Goal: Task Accomplishment & Management: Manage account settings

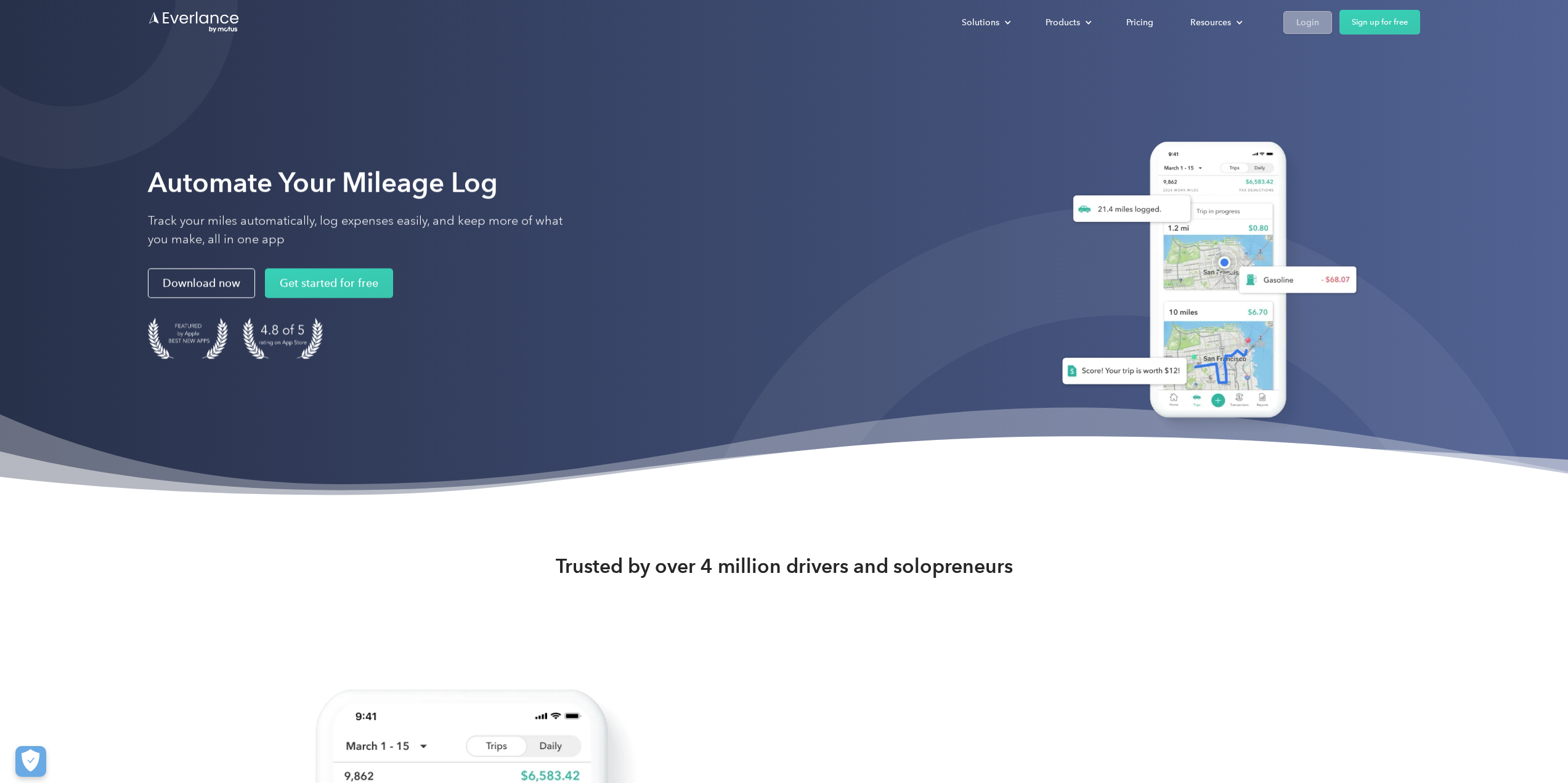
click at [1310, 24] on div "Login" at bounding box center [1307, 22] width 23 height 15
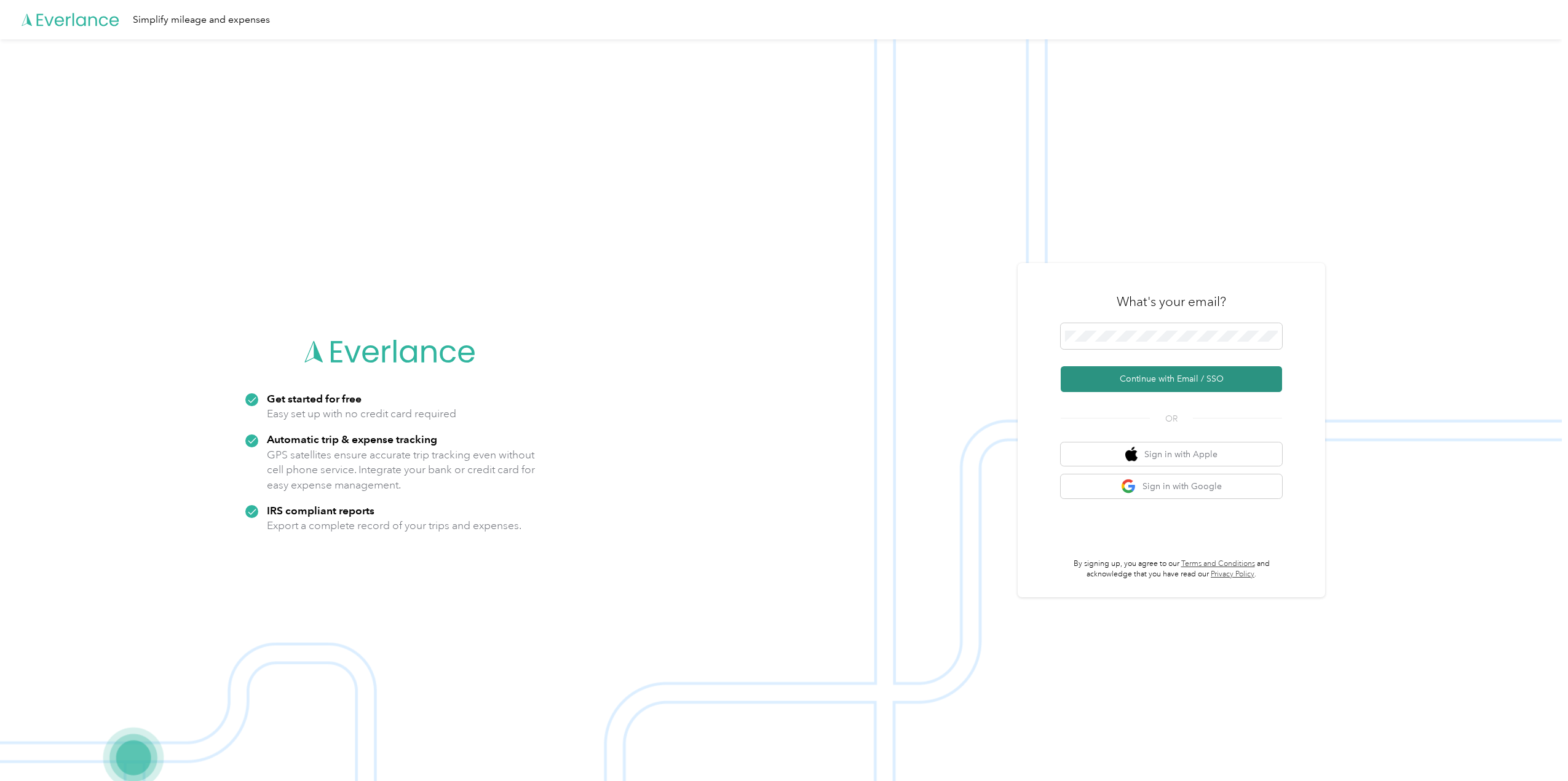
click at [1149, 385] on button "Continue with Email / SSO" at bounding box center [1170, 379] width 221 height 25
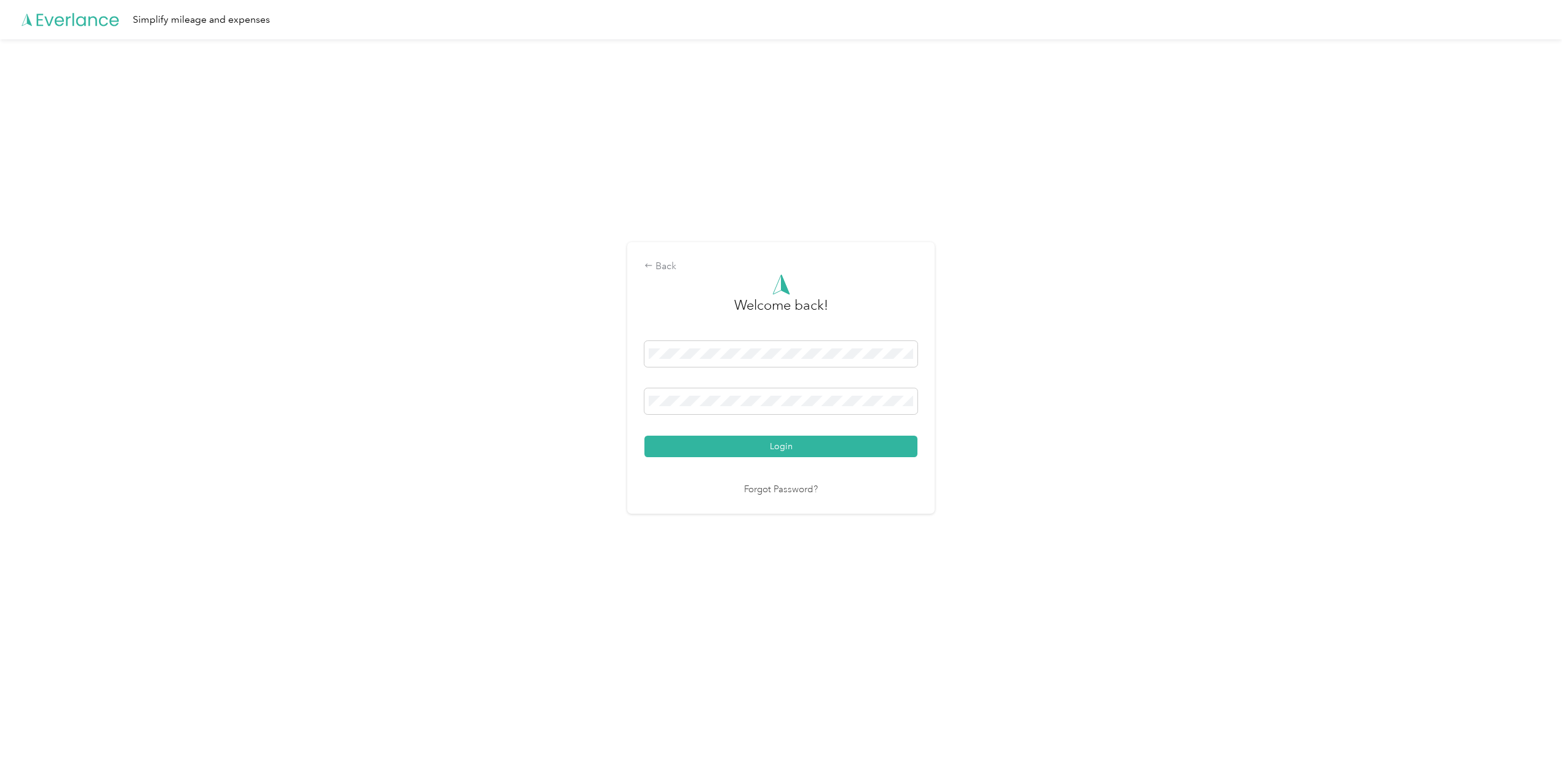
click at [749, 487] on link "Forgot Password?" at bounding box center [781, 490] width 74 height 14
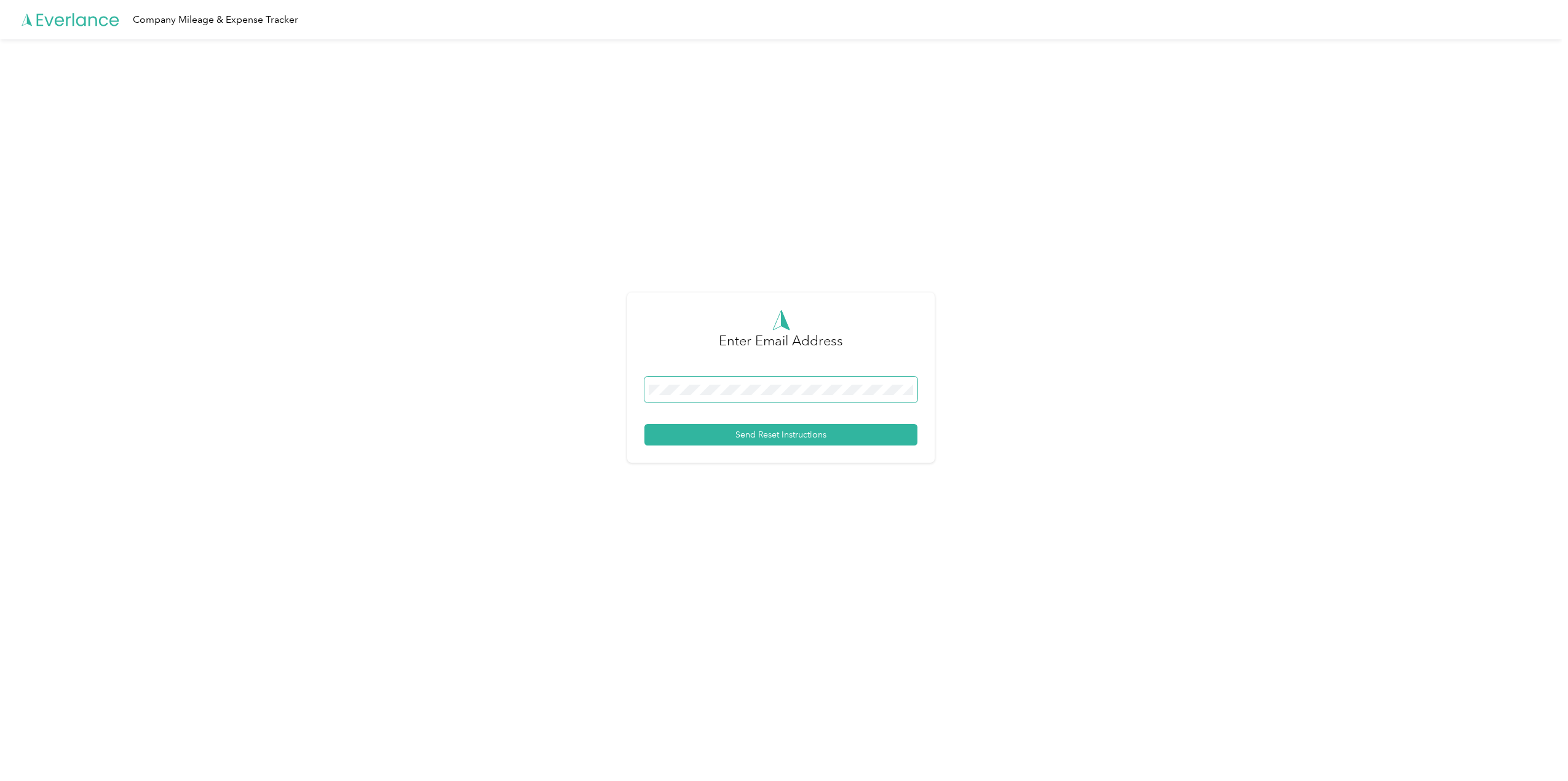
click at [717, 398] on span at bounding box center [781, 390] width 273 height 25
click at [731, 433] on button "Send Reset Instructions" at bounding box center [781, 435] width 273 height 21
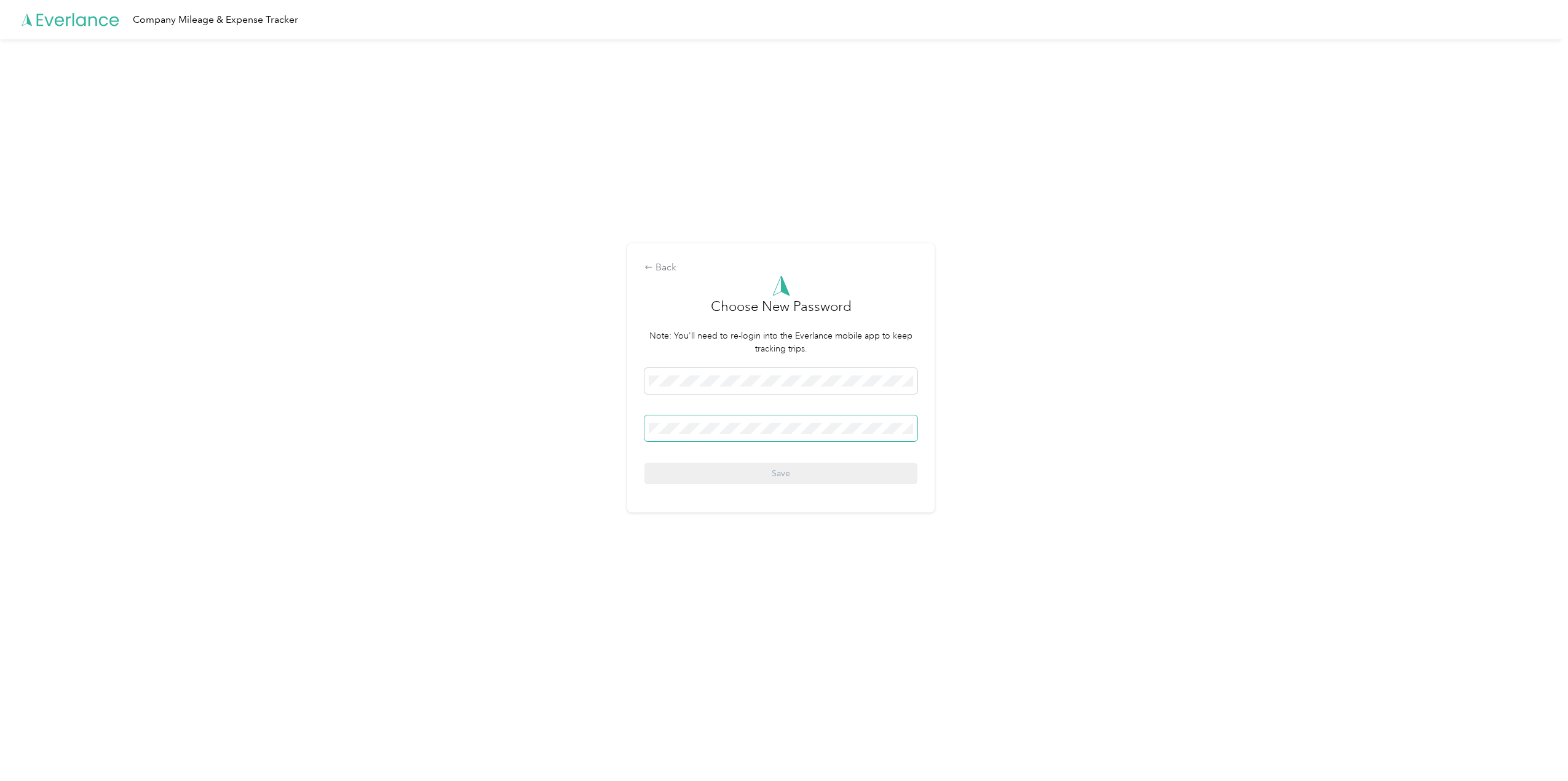
click at [714, 422] on span at bounding box center [781, 428] width 273 height 25
click at [709, 434] on span at bounding box center [781, 428] width 273 height 25
click at [731, 422] on span at bounding box center [781, 428] width 273 height 25
click at [604, 422] on div "Back Choose New Password Note: You'll need to re-login into the Everlance mobil…" at bounding box center [781, 382] width 1561 height 687
drag, startPoint x: 767, startPoint y: 380, endPoint x: 611, endPoint y: 356, distance: 157.8
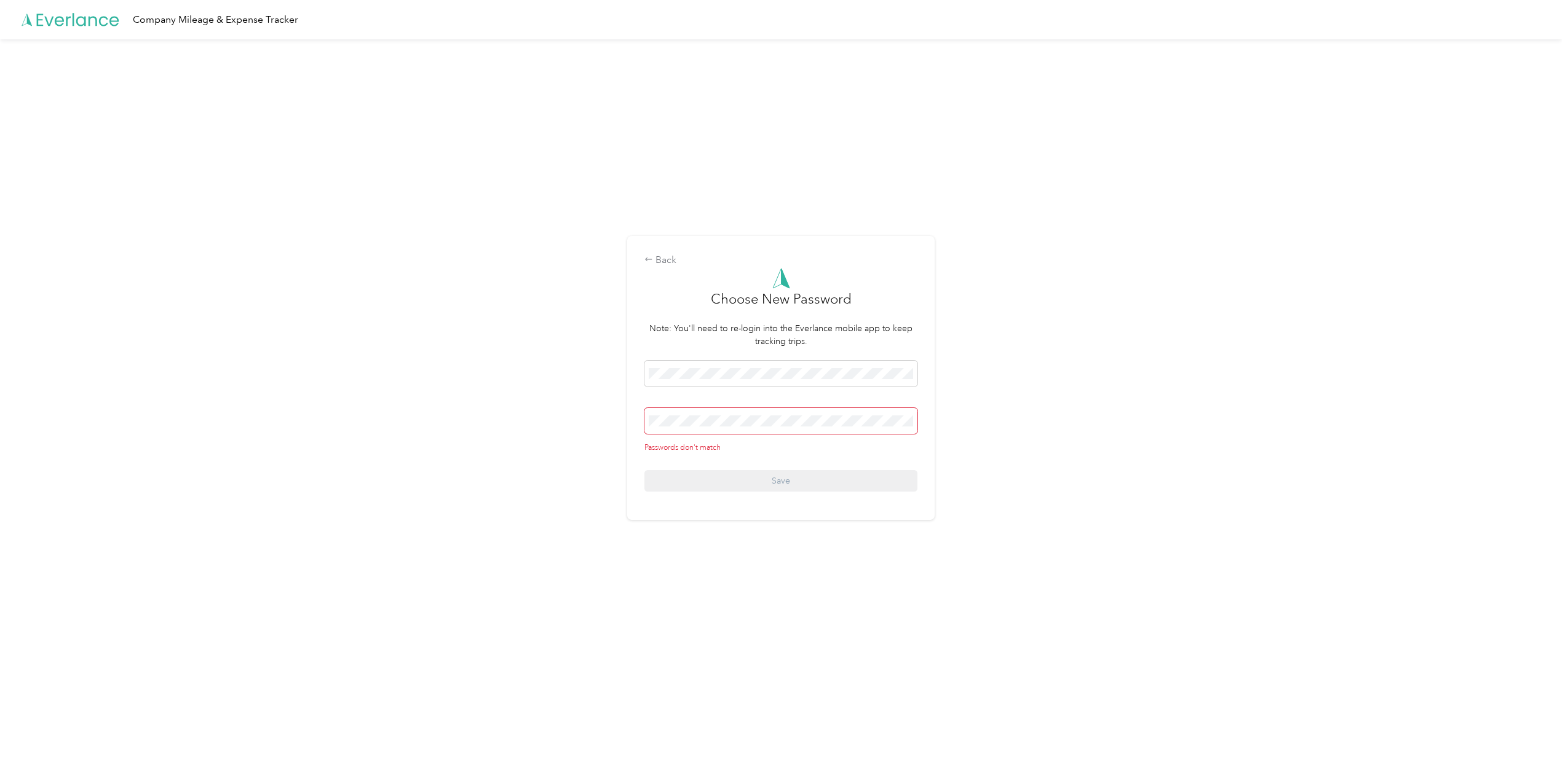
click at [611, 356] on div "Back Choose New Password Note: You'll need to re-login into the Everlance mobil…" at bounding box center [781, 382] width 1561 height 687
click at [460, 359] on div "Back Choose New Password Note: You'll need to re-login into the Everlance mobil…" at bounding box center [781, 382] width 1561 height 687
click at [692, 486] on div "Back Choose New Password Note: You'll need to re-login into the Everlance mobil…" at bounding box center [781, 377] width 308 height 269
click at [704, 476] on button "Save" at bounding box center [781, 473] width 273 height 21
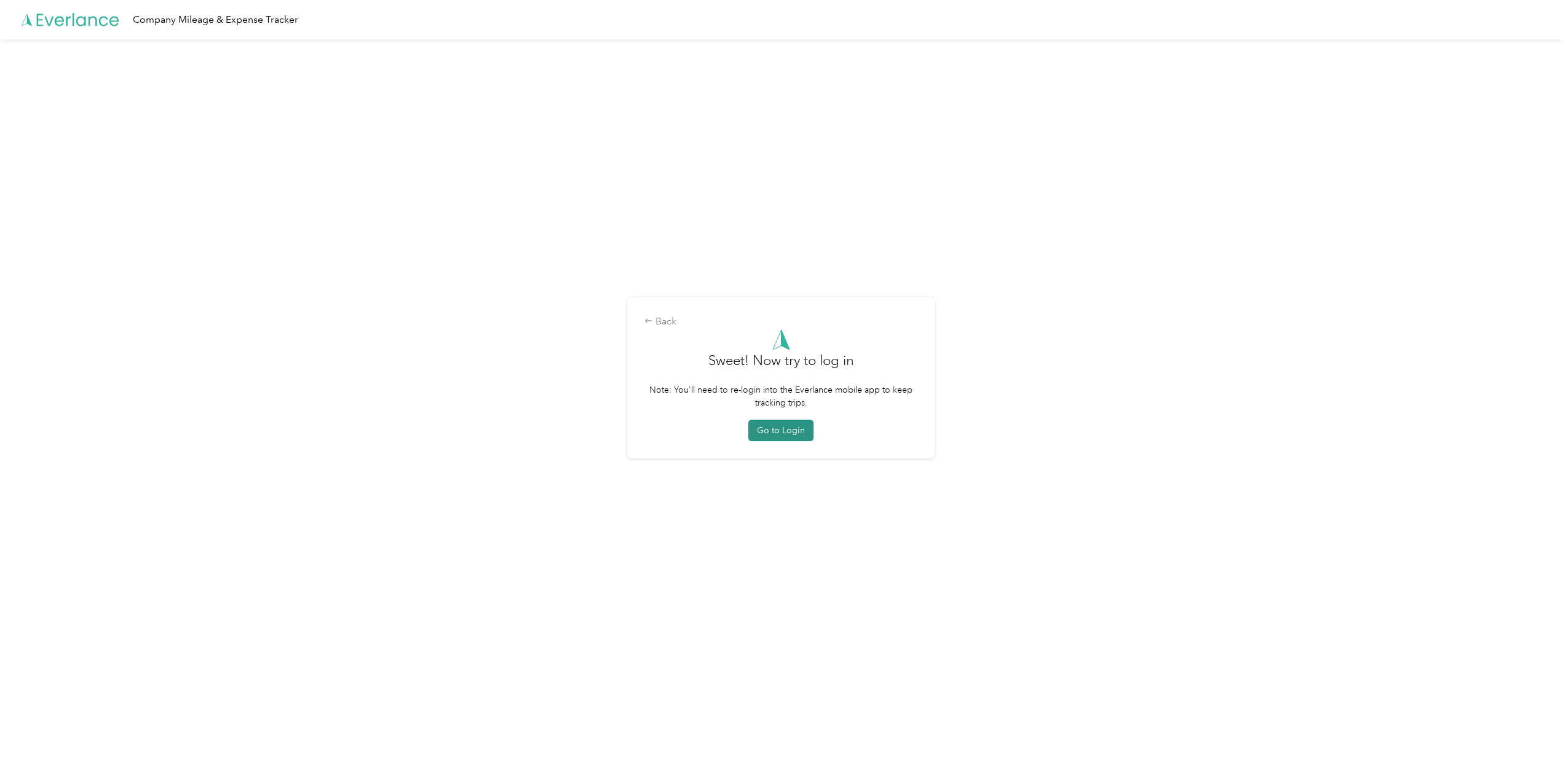
click at [789, 435] on button "Go to Login" at bounding box center [781, 429] width 65 height 21
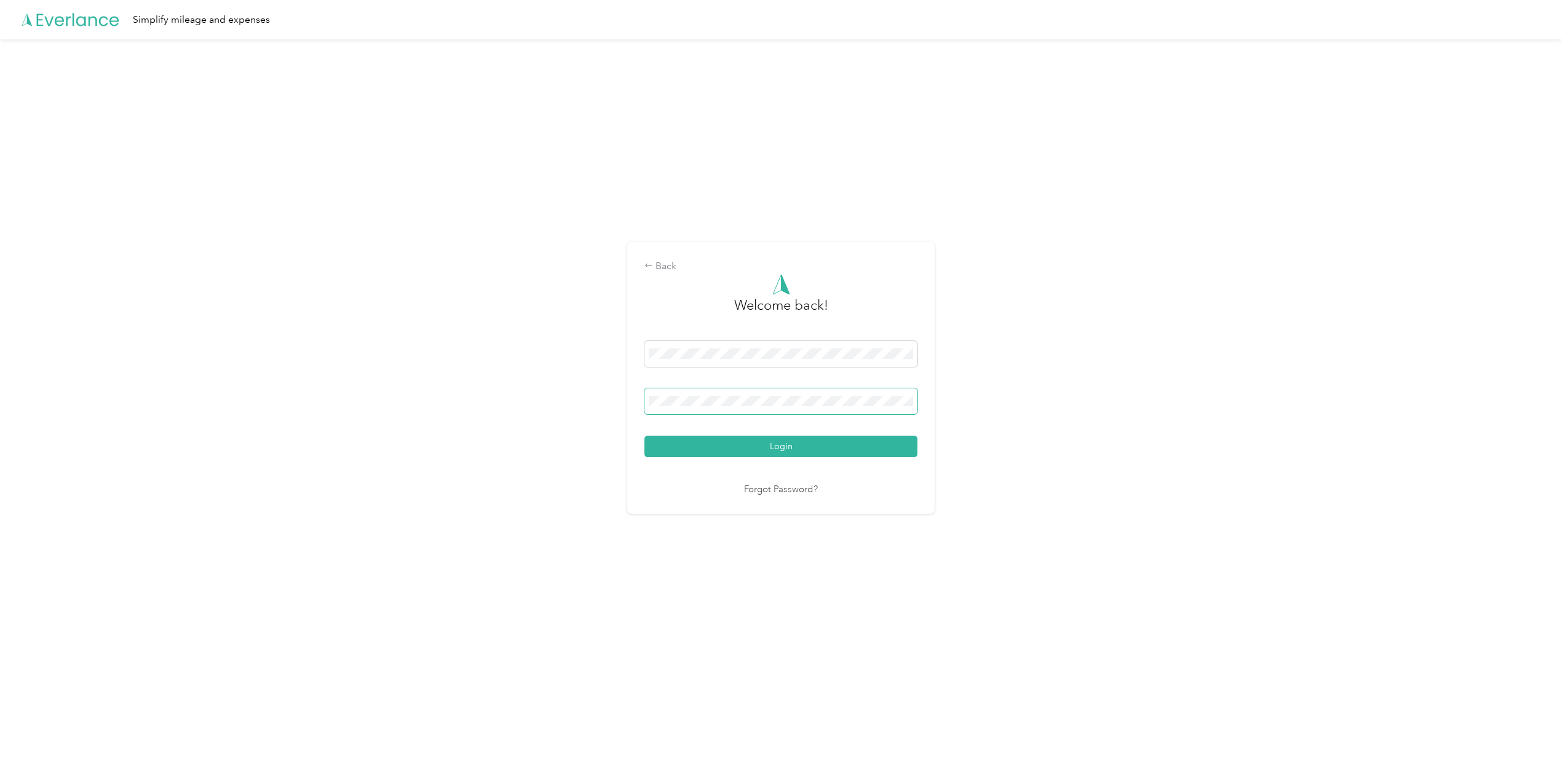
click at [644, 435] on button "Login" at bounding box center [781, 446] width 273 height 21
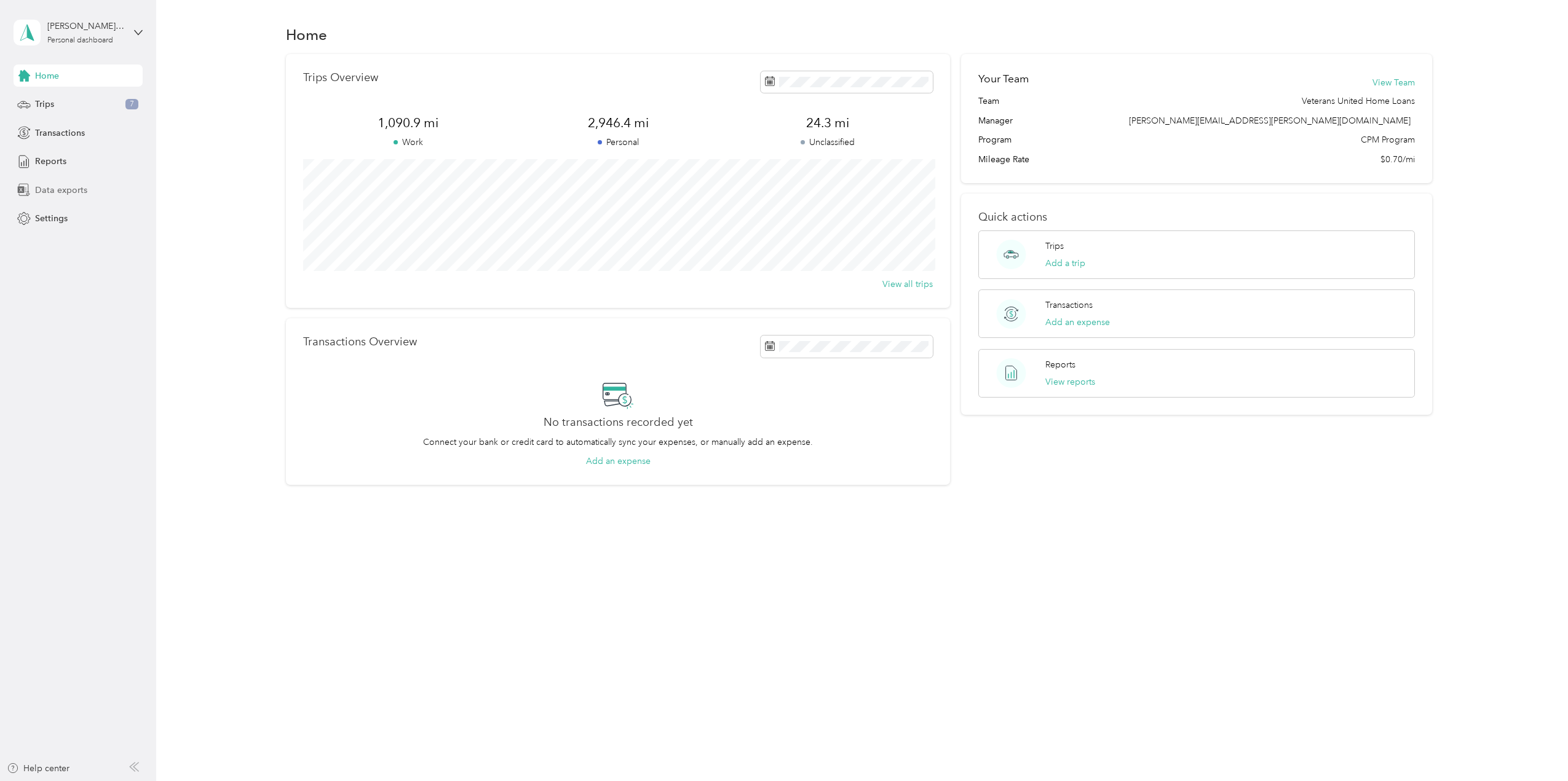
click at [35, 194] on span "Data exports" at bounding box center [61, 190] width 53 height 13
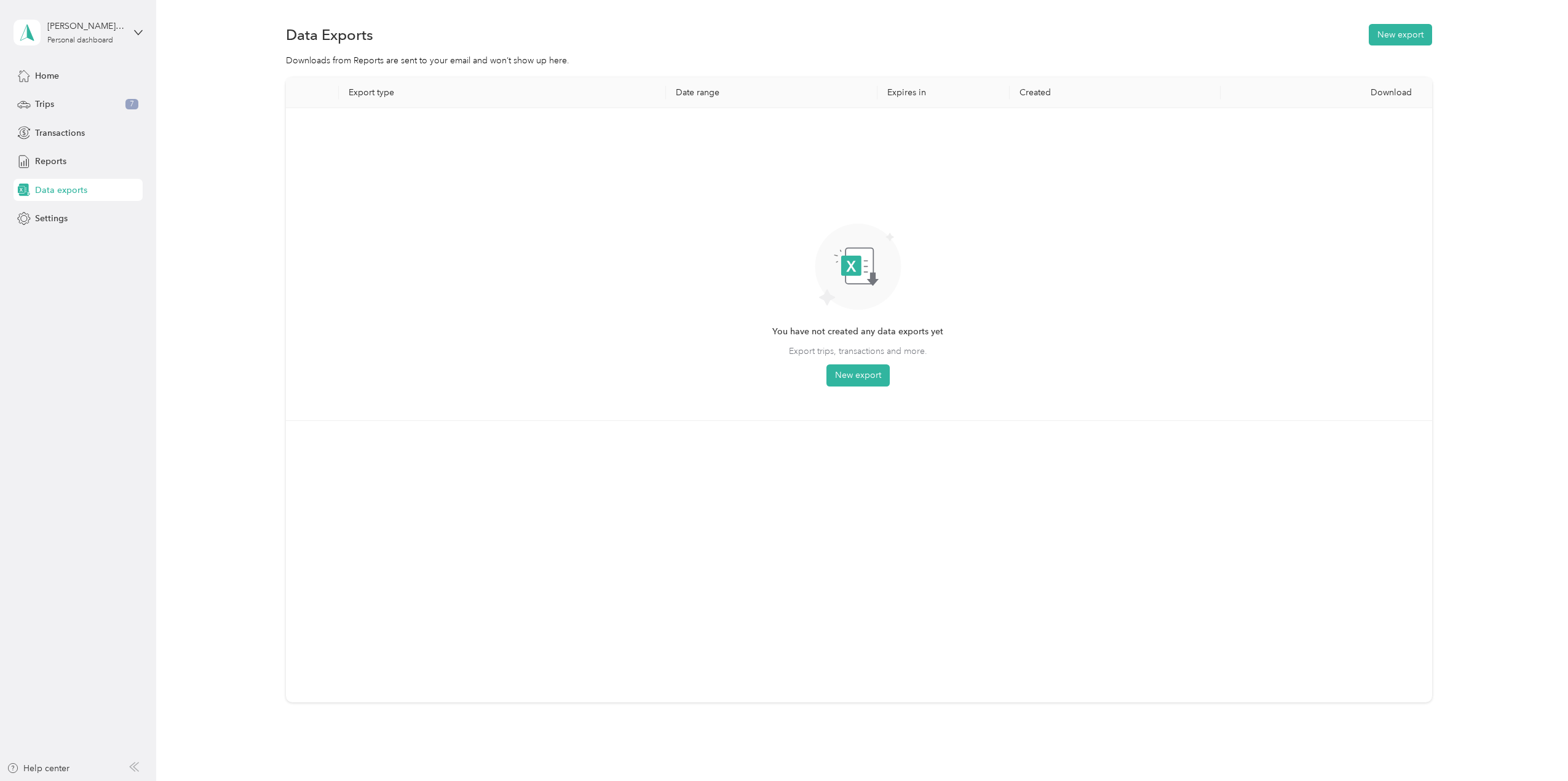
click at [817, 376] on div "You have not created any data exports yet Export trips, transactions and more. …" at bounding box center [858, 253] width 171 height 266
click at [844, 372] on button "New export" at bounding box center [858, 375] width 64 height 22
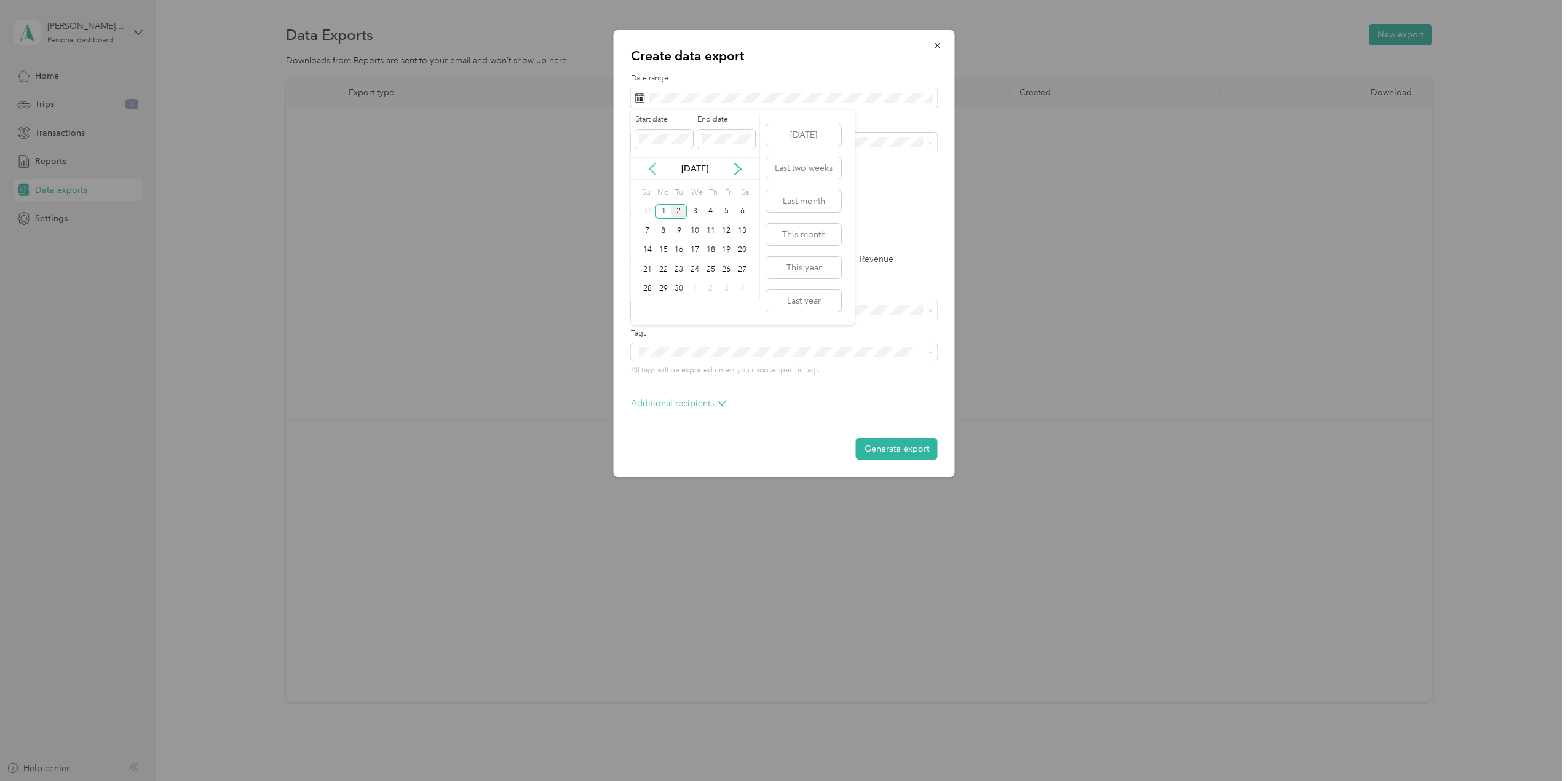
click at [650, 167] on icon at bounding box center [652, 169] width 6 height 11
click at [722, 213] on div "1" at bounding box center [726, 212] width 16 height 15
click at [643, 307] on div "31" at bounding box center [647, 308] width 16 height 15
click at [722, 216] on label "PDF" at bounding box center [734, 214] width 30 height 8
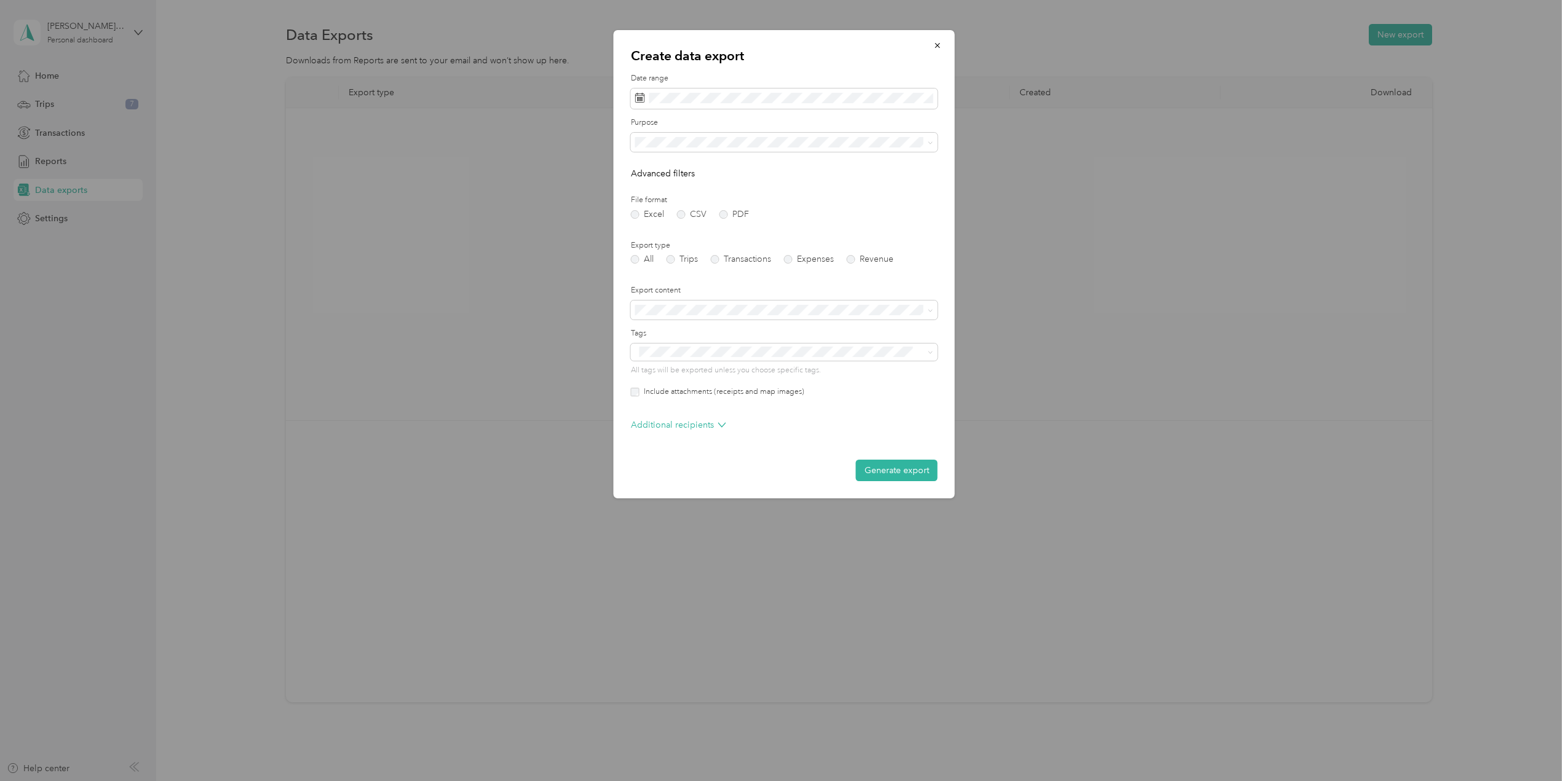
click at [664, 260] on div "All Trips Transactions Expenses Revenue" at bounding box center [784, 259] width 307 height 8
click at [670, 259] on label "Trips" at bounding box center [681, 259] width 31 height 8
click at [702, 149] on span at bounding box center [784, 142] width 307 height 19
click at [695, 186] on span "Veterans United Home Loans" at bounding box center [695, 184] width 113 height 10
click at [898, 478] on button "Generate export" at bounding box center [897, 470] width 81 height 21
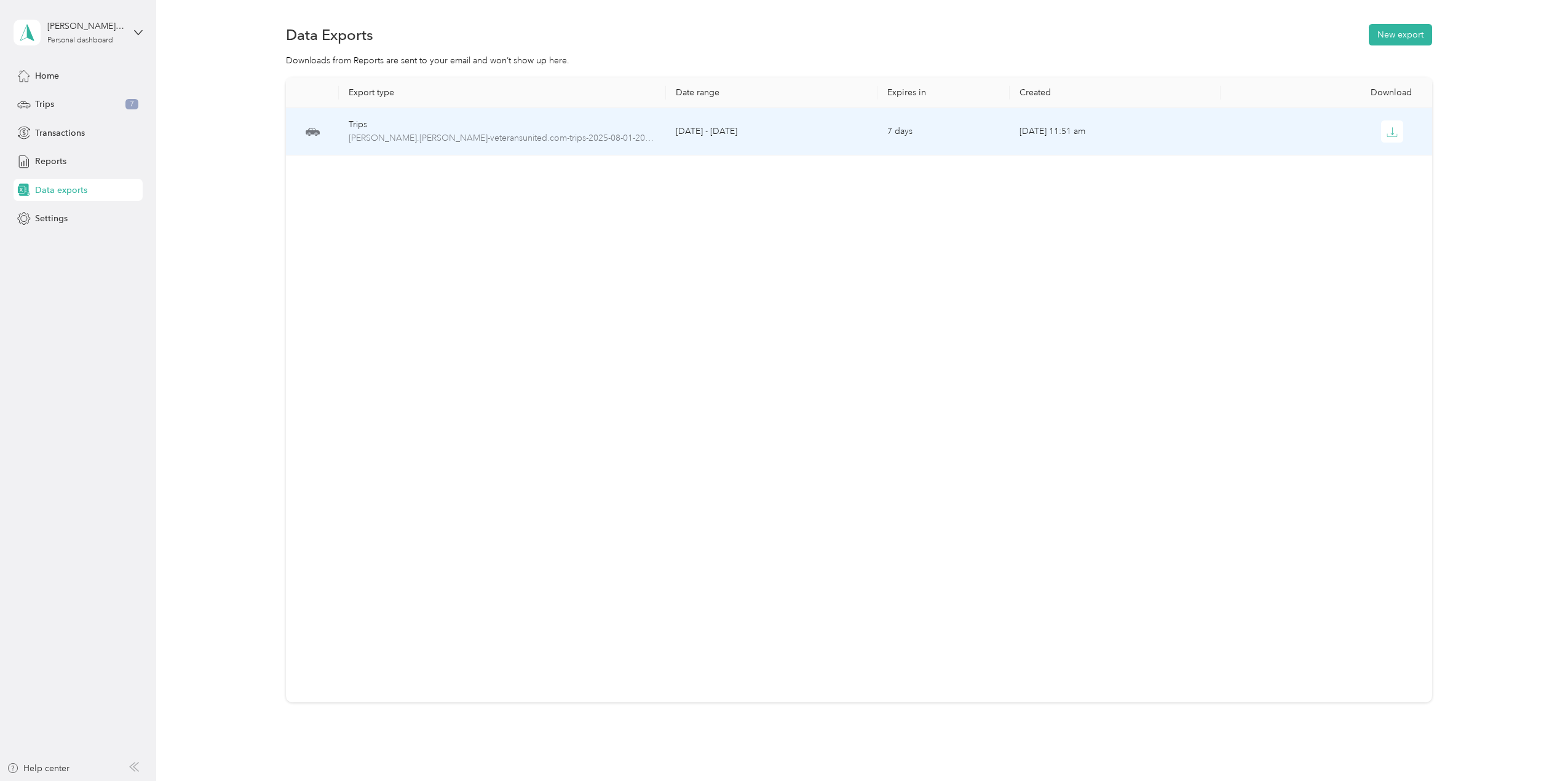
click at [574, 147] on td "Trips [PERSON_NAME].[PERSON_NAME]-veteransunited.com-trips-2025-08-01-2025-08-3…" at bounding box center [503, 132] width 328 height 47
click at [1391, 133] on icon "button" at bounding box center [1392, 130] width 3 height 8
